Goal: Book appointment/travel/reservation

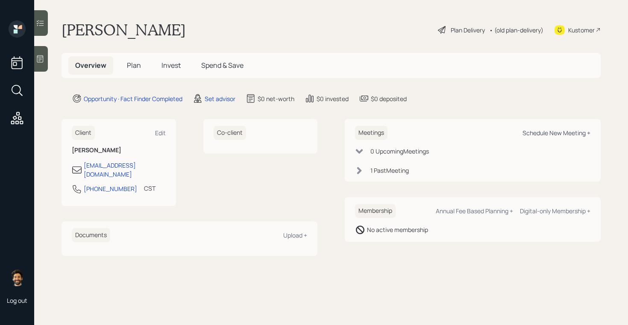
click at [543, 131] on div "Schedule New Meeting +" at bounding box center [556, 133] width 68 height 8
select select "round-[PERSON_NAME]"
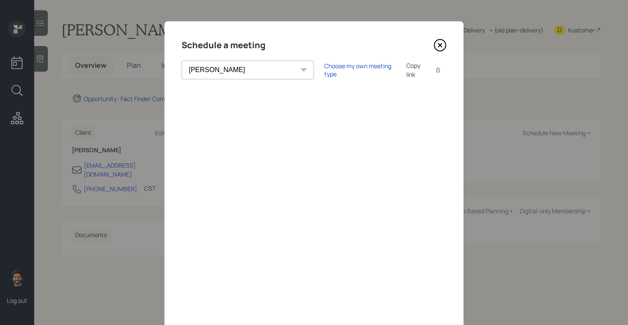
click at [406, 69] on div "Copy link" at bounding box center [416, 70] width 20 height 18
